Goal: Task Accomplishment & Management: Manage account settings

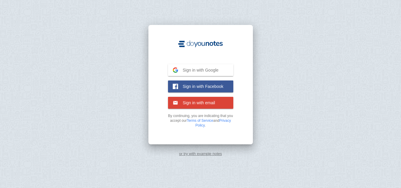
click at [189, 71] on span "Sign in with Google" at bounding box center [198, 69] width 41 height 5
